Goal: Task Accomplishment & Management: Complete application form

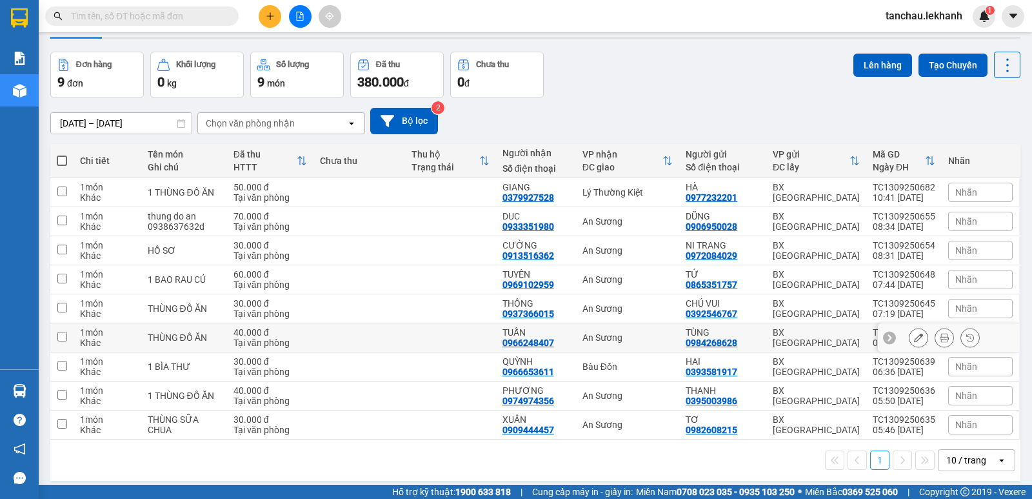
scroll to position [59, 0]
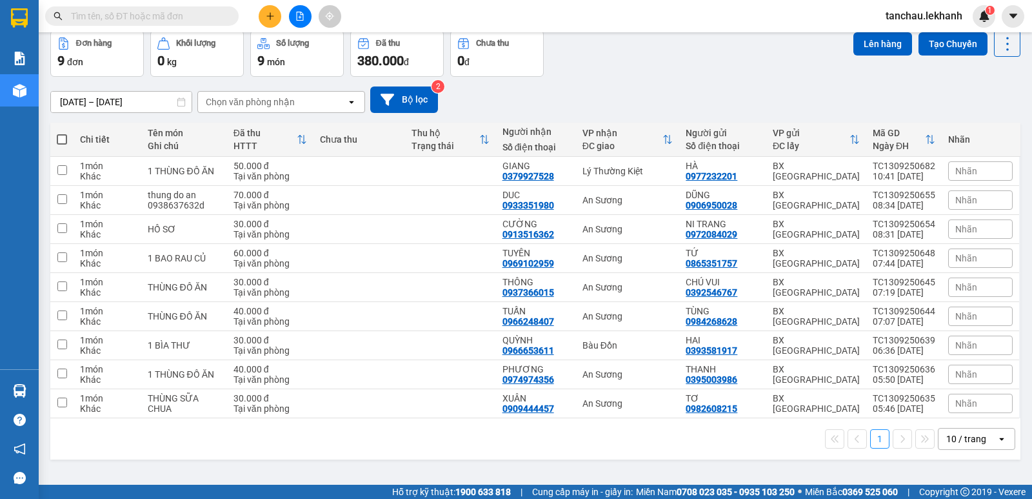
click at [275, 16] on button at bounding box center [270, 16] width 23 height 23
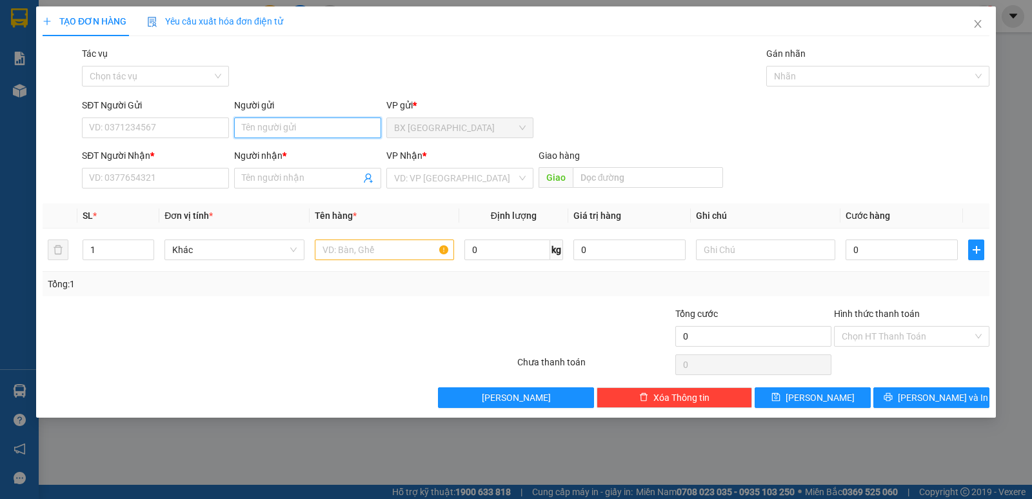
click at [310, 119] on input "Người gửi" at bounding box center [307, 127] width 147 height 21
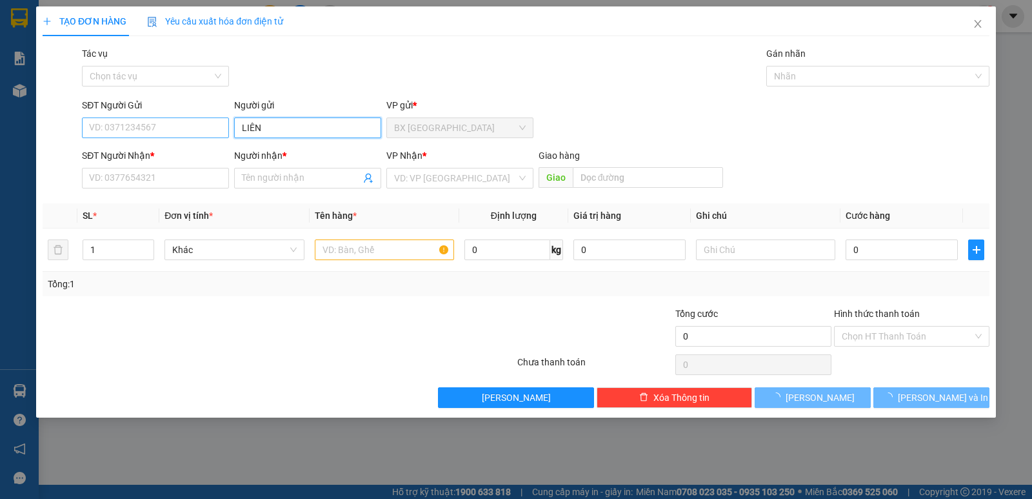
type input "LIÊN"
drag, startPoint x: 185, startPoint y: 132, endPoint x: 193, endPoint y: 120, distance: 14.0
click at [190, 128] on input "SĐT Người Gửi" at bounding box center [155, 127] width 147 height 21
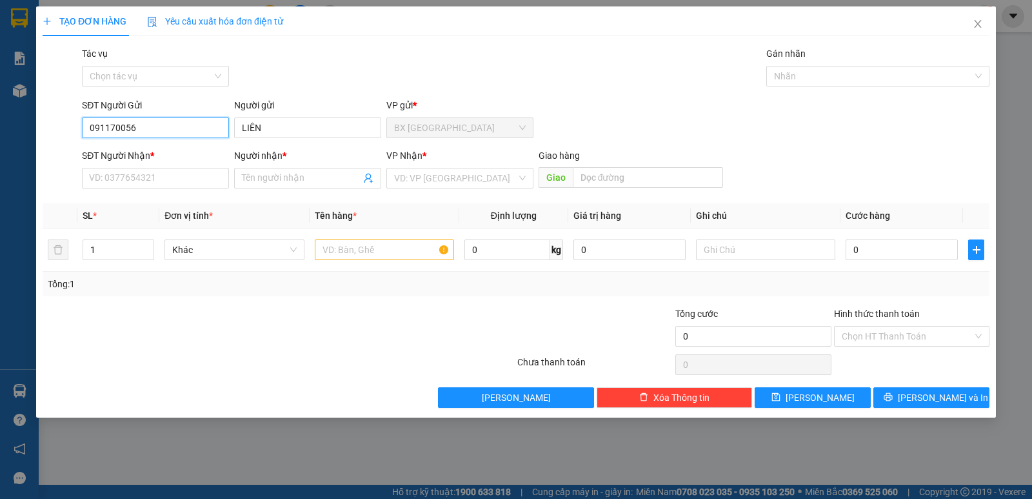
type input "0911700563"
click at [157, 159] on div "0911700563 - LIÊN" at bounding box center [156, 153] width 132 height 14
type input "LIÊN"
type input "0985556469"
type input "BÌNH"
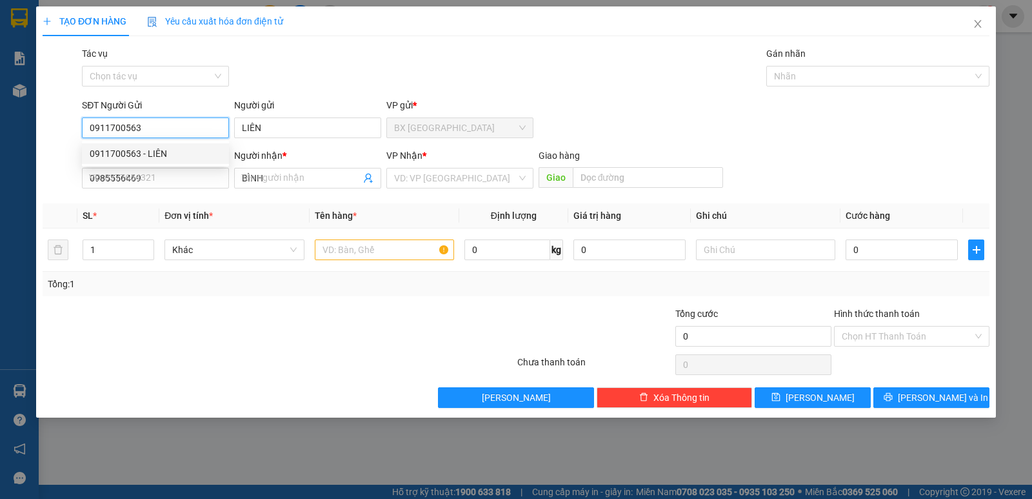
type input "50.000"
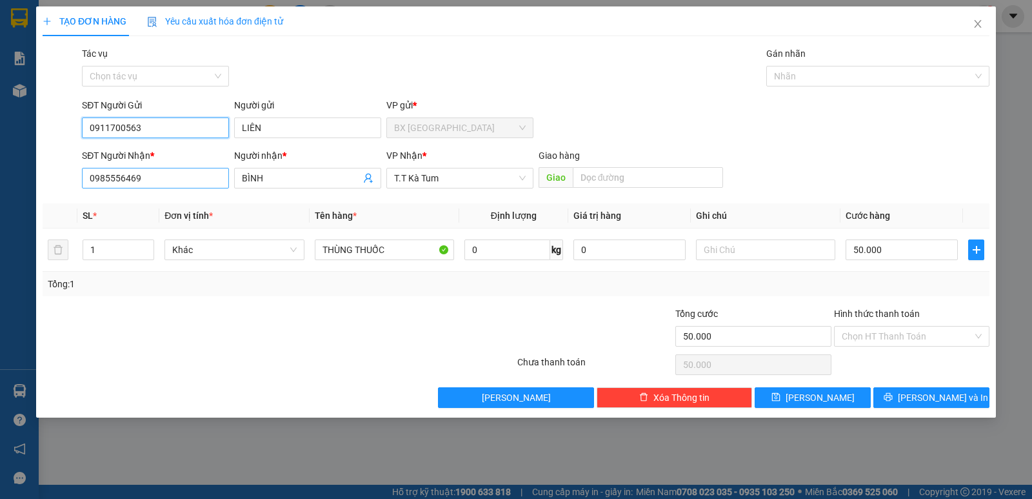
type input "0911700563"
click at [194, 183] on input "0985556469" at bounding box center [155, 178] width 147 height 21
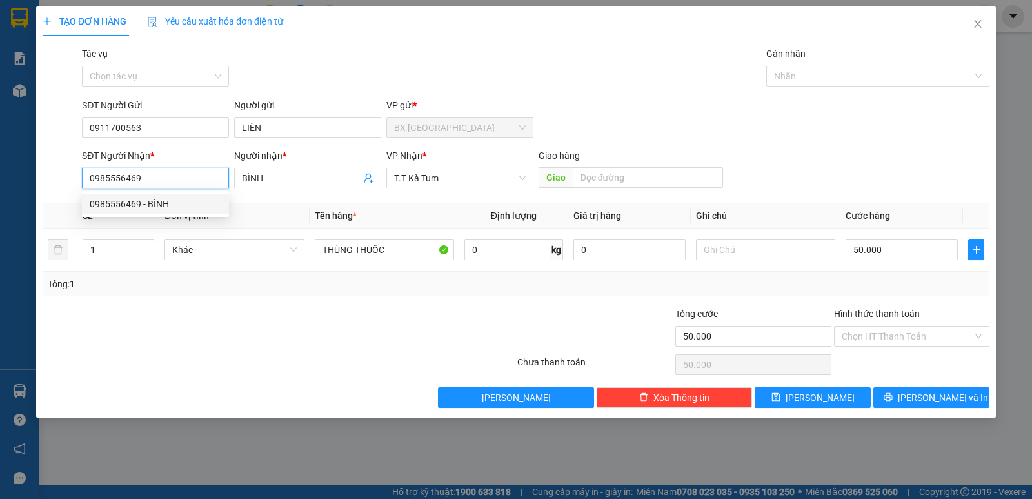
drag, startPoint x: 200, startPoint y: 174, endPoint x: 0, endPoint y: 137, distance: 203.2
click at [0, 142] on div "TẠO ĐƠN HÀNG Yêu cầu xuất hóa đơn điện tử Transit Pickup Surcharge Ids Transit …" at bounding box center [516, 249] width 1032 height 499
type input "0987313449"
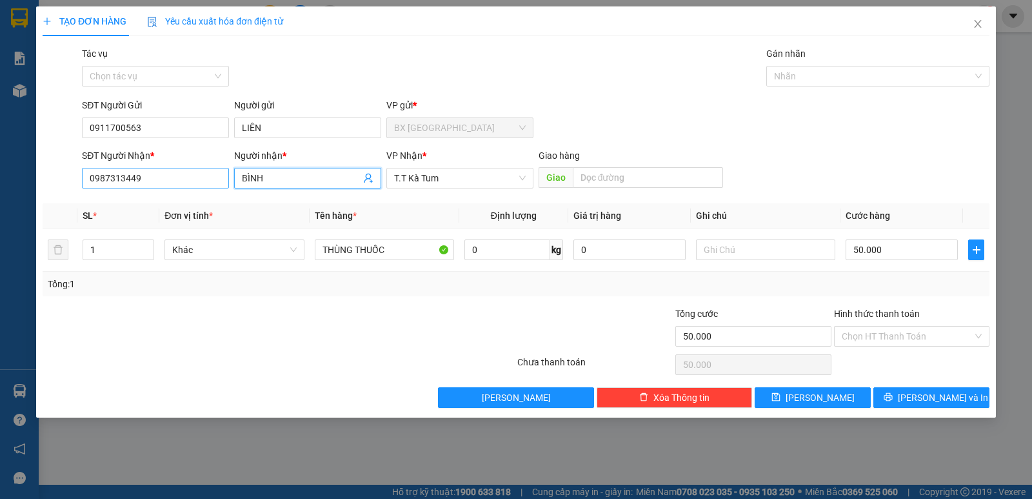
drag, startPoint x: 304, startPoint y: 180, endPoint x: 205, endPoint y: 185, distance: 99.5
click at [205, 185] on div "SĐT Người Nhận * 0987313449 0987313449 Người nhận * BÌNH VP Nhận * T.T Kà Tum G…" at bounding box center [535, 170] width 913 height 45
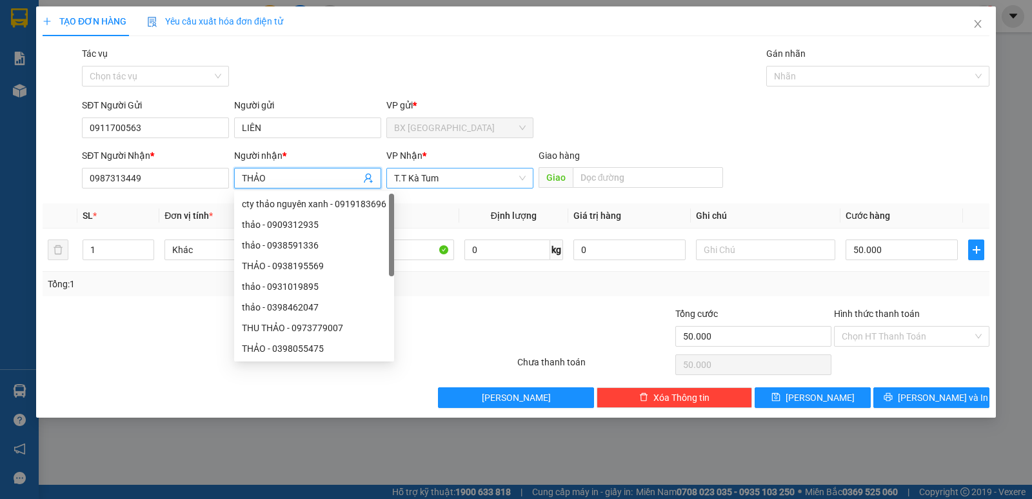
click at [457, 180] on span "T.T Kà Tum" at bounding box center [460, 177] width 132 height 19
type input "THẢO"
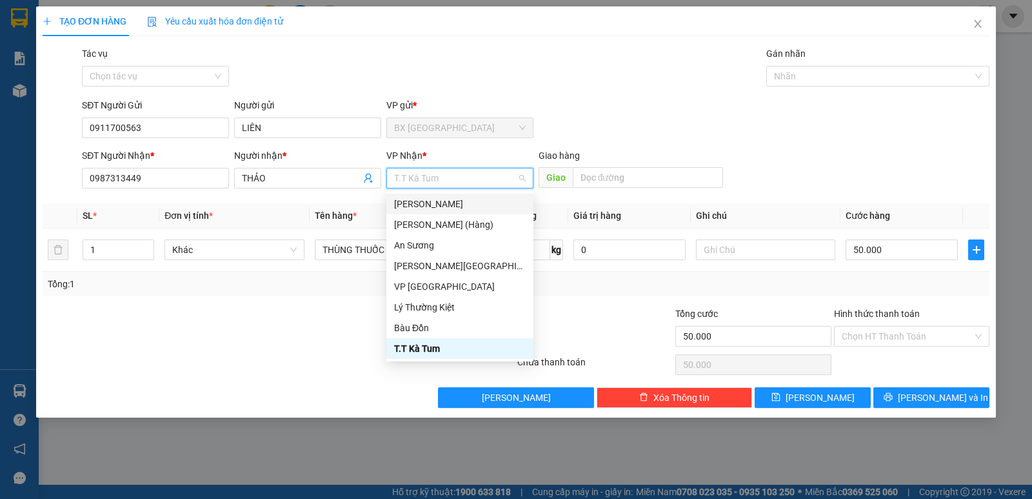
click at [303, 333] on div at bounding box center [199, 328] width 317 height 45
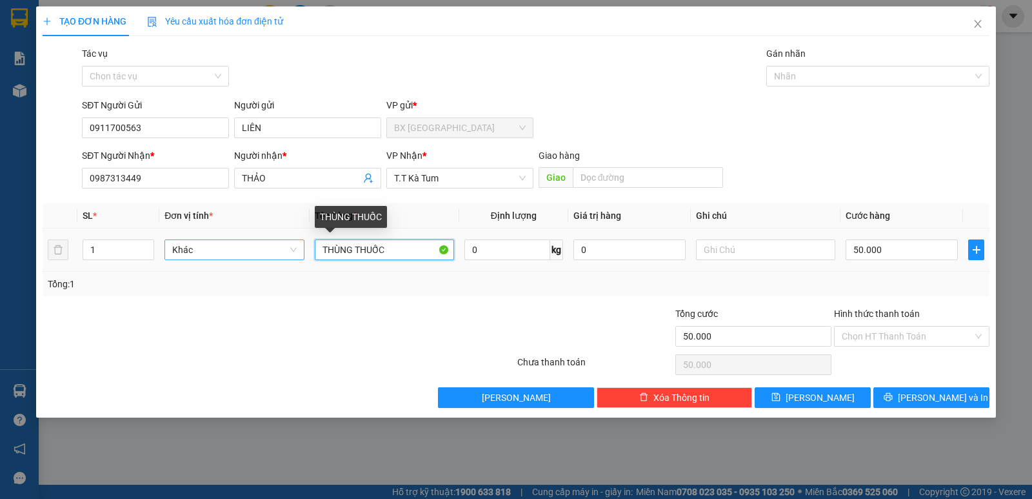
drag, startPoint x: 404, startPoint y: 243, endPoint x: 304, endPoint y: 245, distance: 100.0
click at [304, 245] on tr "1 Khác THÙNG THUỐC 0 kg 0 50.000" at bounding box center [516, 249] width 947 height 43
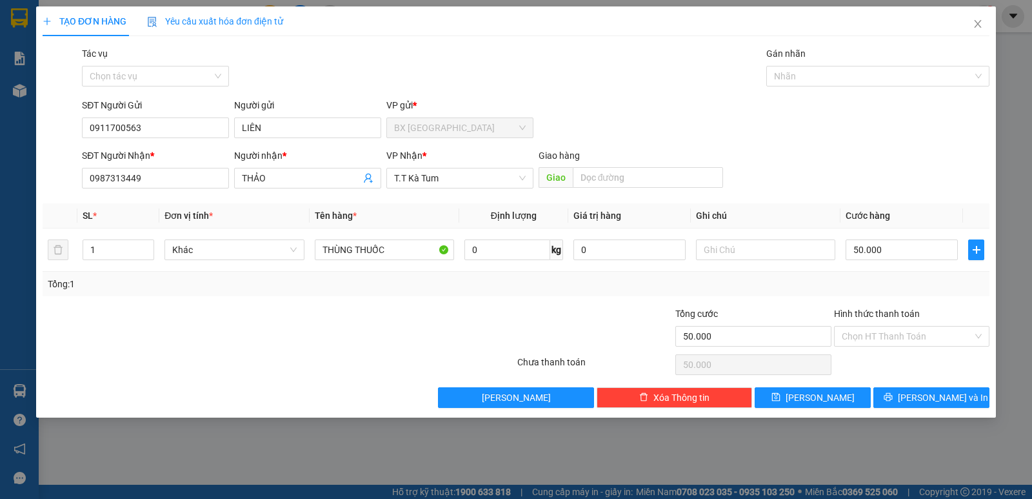
click at [280, 331] on div at bounding box center [199, 328] width 317 height 45
click at [888, 336] on input "Hình thức thanh toán" at bounding box center [907, 335] width 131 height 19
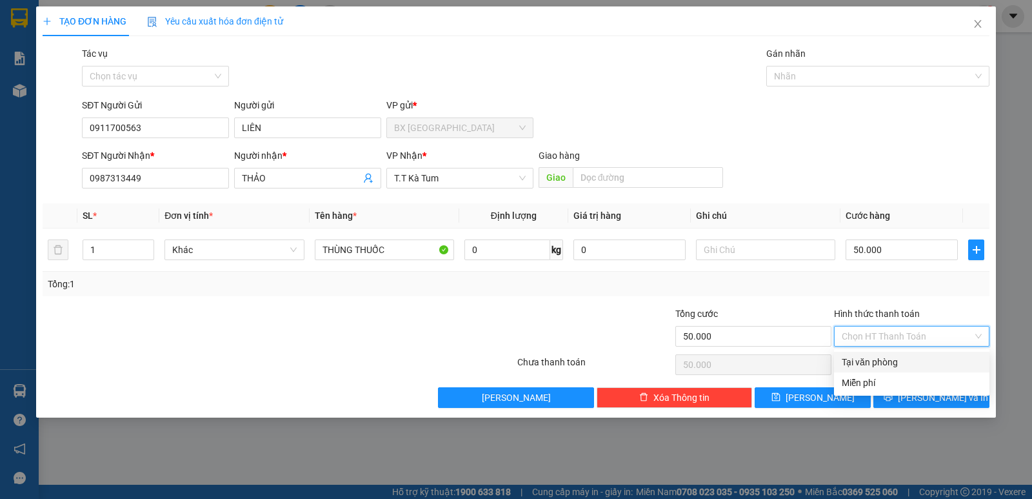
click at [914, 357] on div "Tại văn phòng" at bounding box center [912, 362] width 140 height 14
type input "0"
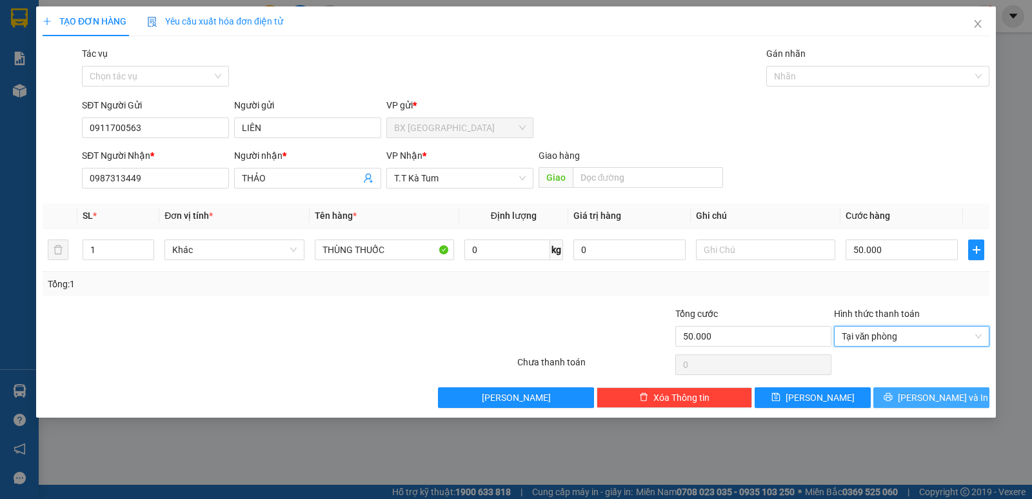
click at [893, 392] on icon "printer" at bounding box center [888, 396] width 9 height 9
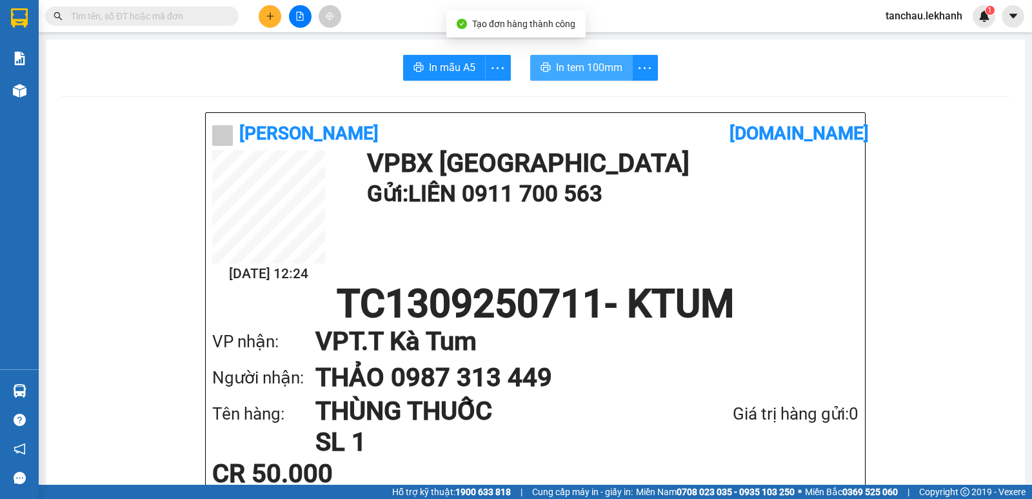
click at [584, 64] on span "In tem 100mm" at bounding box center [589, 67] width 66 height 16
click at [270, 25] on button at bounding box center [270, 16] width 23 height 23
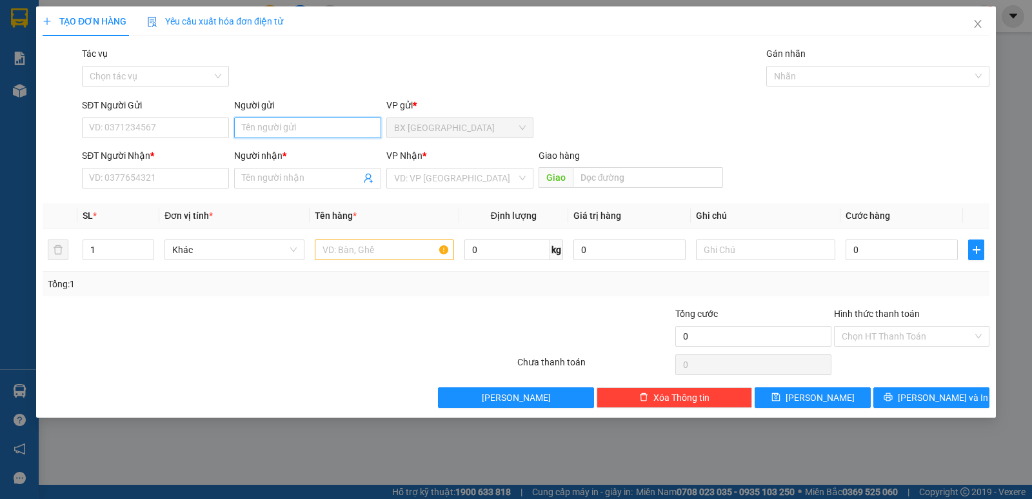
click at [318, 134] on input "Người gửi" at bounding box center [307, 127] width 147 height 21
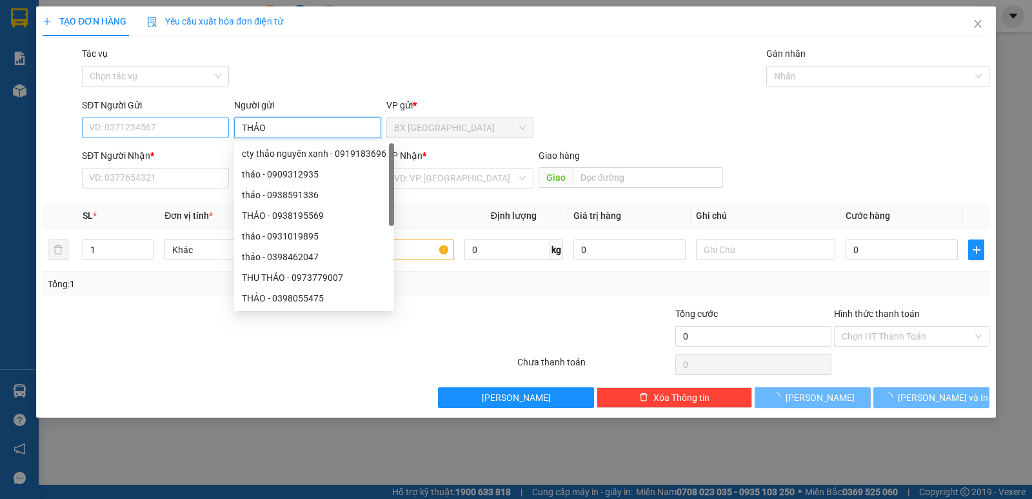
type input "THẢO"
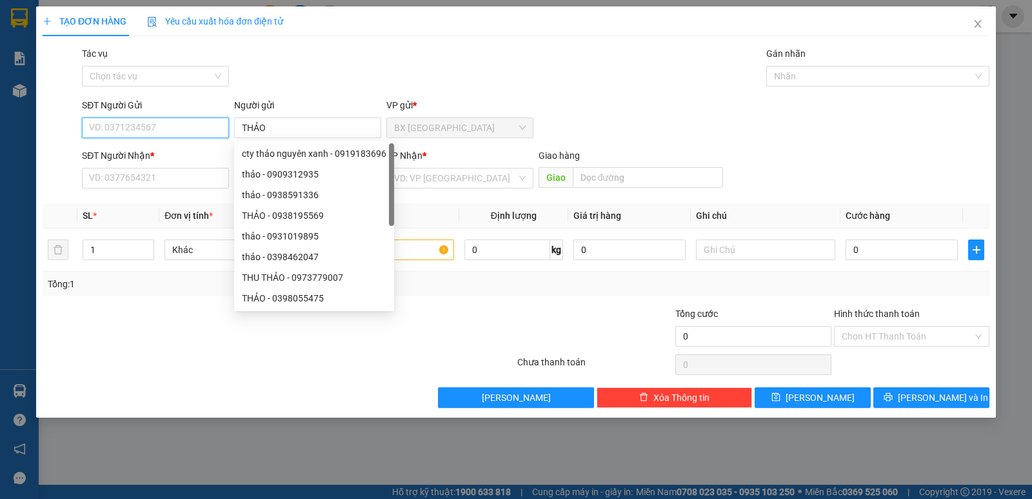
click at [168, 135] on input "SĐT Người Gửi" at bounding box center [155, 127] width 147 height 21
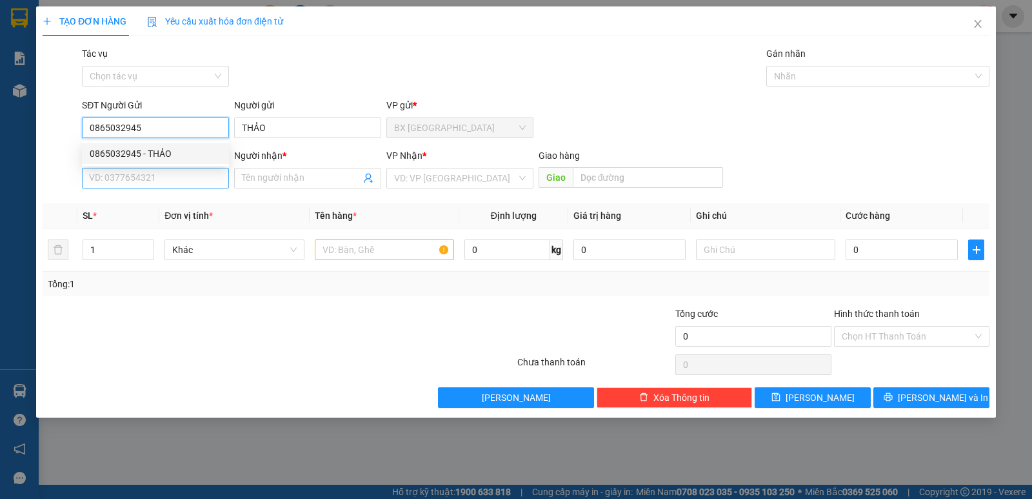
type input "0865032945"
click at [148, 170] on input "SĐT Người Nhận *" at bounding box center [155, 178] width 147 height 21
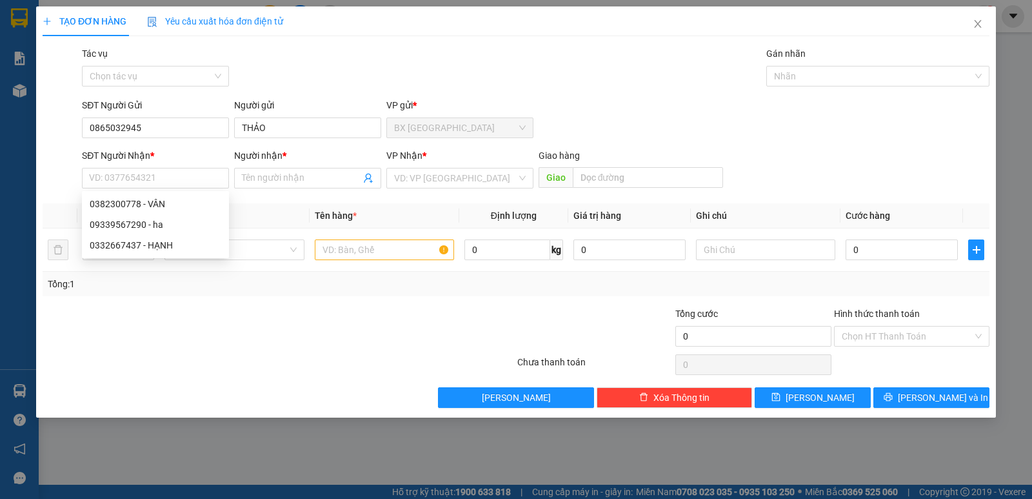
click at [160, 145] on form "SĐT Người Gửi 0865032945 Người gửi THẢO VP gửi * BX [GEOGRAPHIC_DATA] SĐT Người…" at bounding box center [516, 145] width 947 height 95
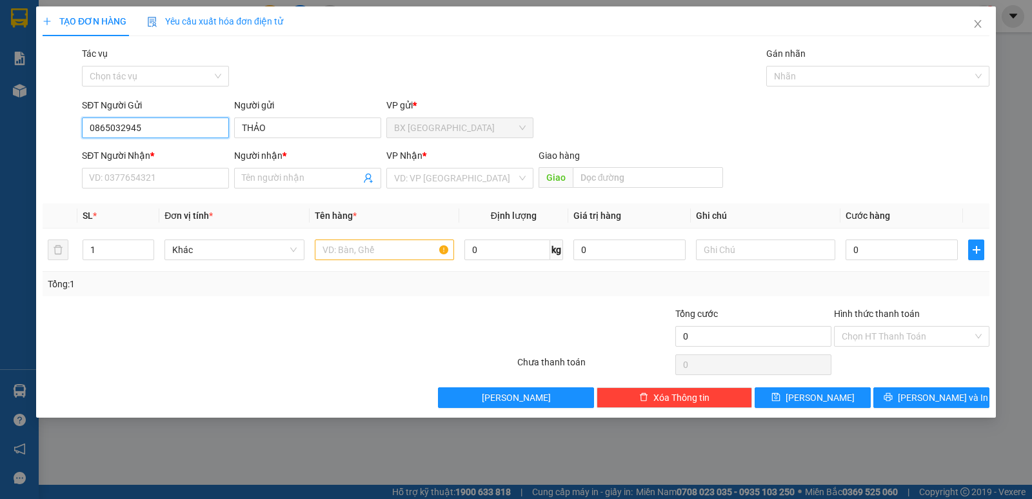
click at [156, 120] on input "0865032945" at bounding box center [155, 127] width 147 height 21
click at [165, 156] on div "0865032945 - THẢO" at bounding box center [156, 153] width 132 height 14
type input "0382300778"
type input "VÂN"
type input "50.000"
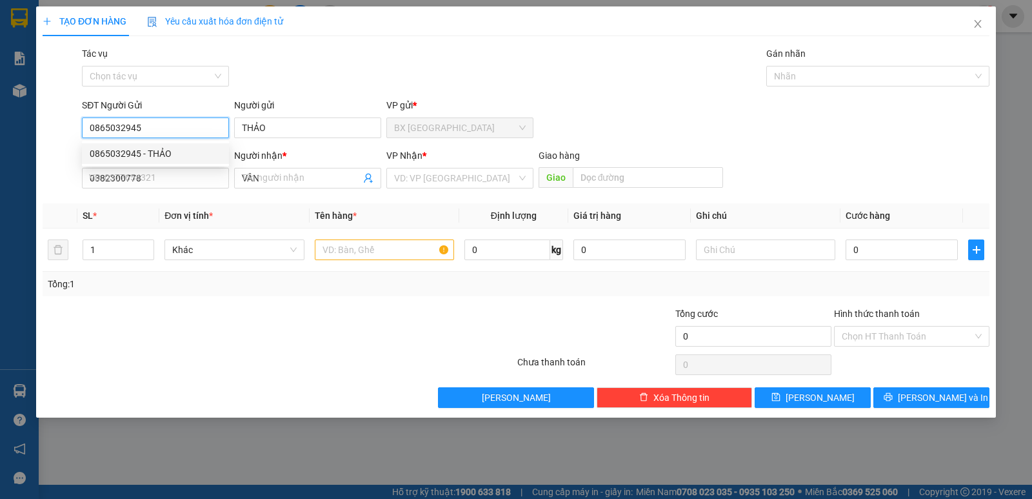
type input "50.000"
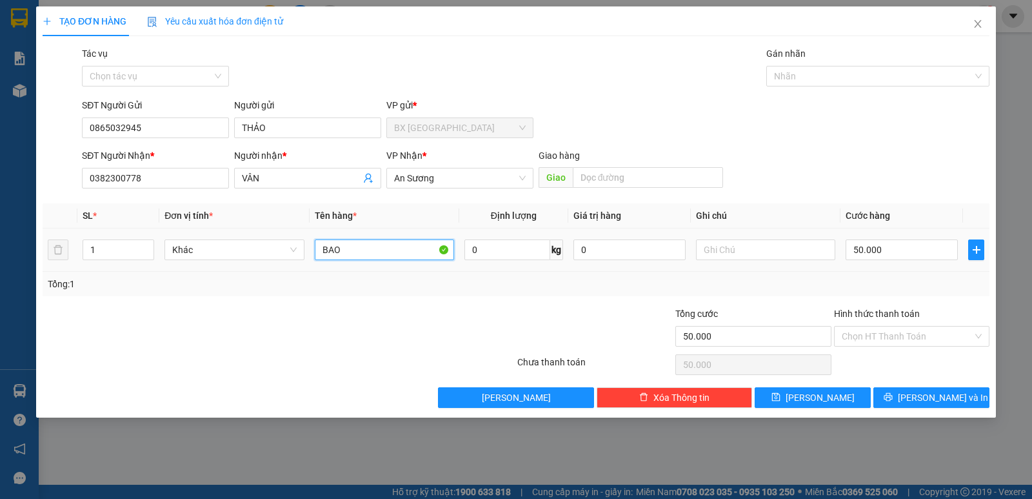
click at [353, 252] on input "BAO" at bounding box center [384, 249] width 139 height 21
type input "B"
type input "THÙNG MÃNG CẦU"
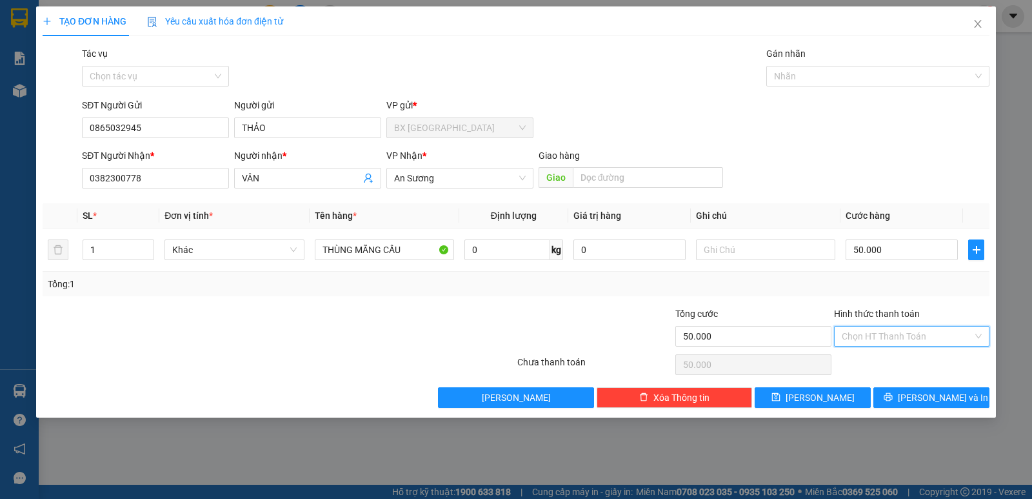
click at [884, 326] on input "Hình thức thanh toán" at bounding box center [907, 335] width 131 height 19
click at [895, 365] on div "Tại văn phòng" at bounding box center [912, 362] width 140 height 14
type input "0"
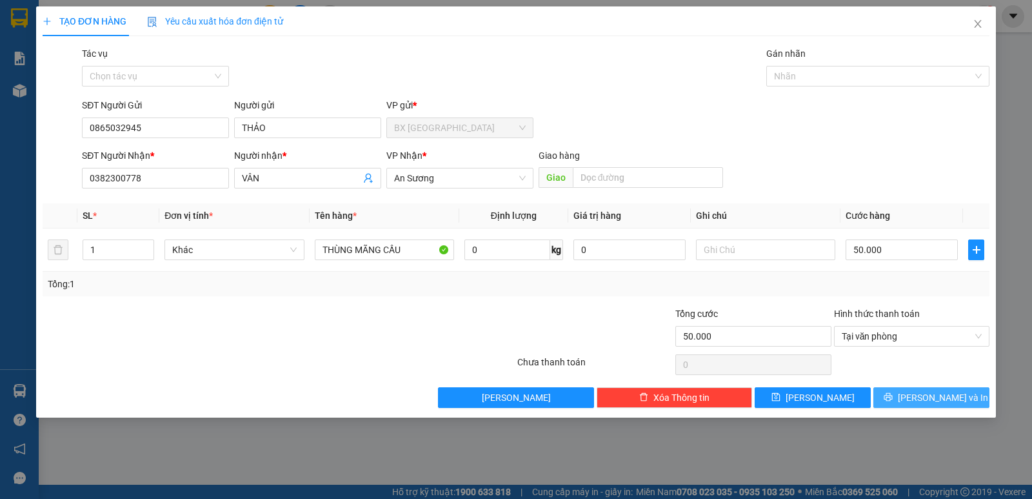
click at [925, 399] on span "[PERSON_NAME] và In" at bounding box center [943, 397] width 90 height 14
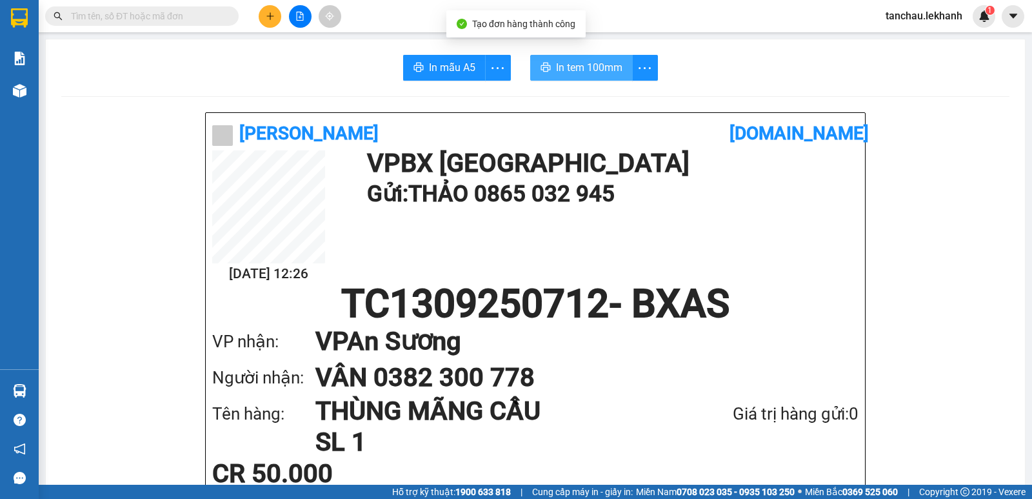
click at [595, 74] on span "In tem 100mm" at bounding box center [589, 67] width 66 height 16
